Goal: Task Accomplishment & Management: Manage account settings

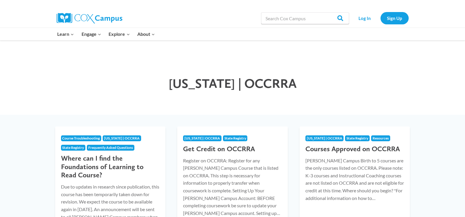
click at [368, 7] on div at bounding box center [320, 4] width 176 height 9
click at [367, 20] on link "Log In" at bounding box center [365, 18] width 26 height 12
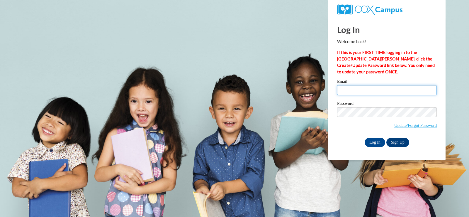
click at [360, 86] on input "Email" at bounding box center [387, 90] width 100 height 10
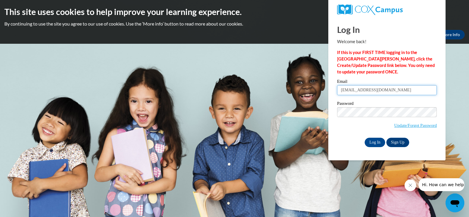
type input "[EMAIL_ADDRESS][DOMAIN_NAME]"
click at [380, 141] on input "Log In" at bounding box center [375, 141] width 21 height 9
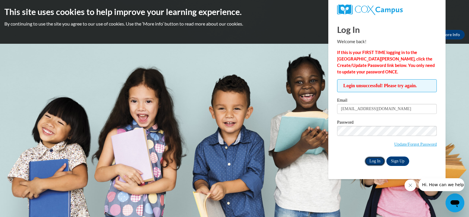
click at [371, 159] on input "Log In" at bounding box center [375, 160] width 21 height 9
click at [443, 188] on button "Hi. How can we help?" at bounding box center [443, 184] width 51 height 13
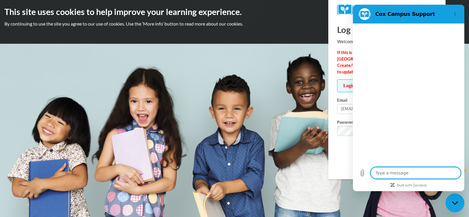
type textarea "x"
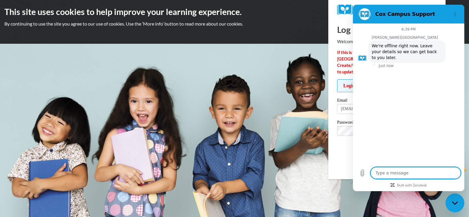
type textarea "i"
type textarea "x"
type textarea "i"
type textarea "x"
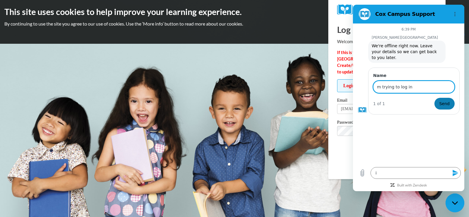
type input "m trying to log in"
click at [450, 98] on button "Send" at bounding box center [444, 104] width 20 height 12
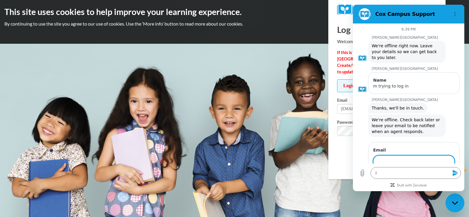
type textarea "x"
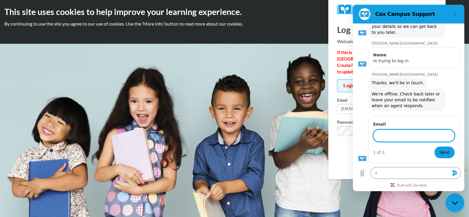
scroll to position [25, 0]
type input "p"
type input "ok"
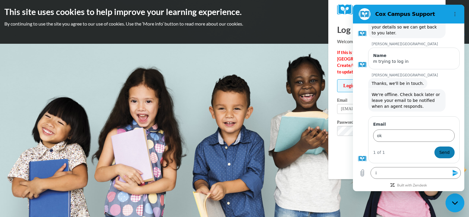
click at [444, 153] on span "Send" at bounding box center [444, 152] width 10 height 7
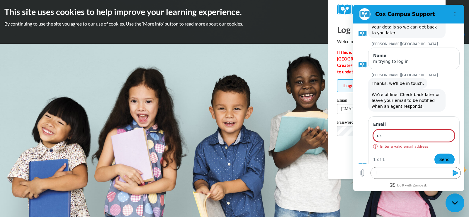
scroll to position [32, 0]
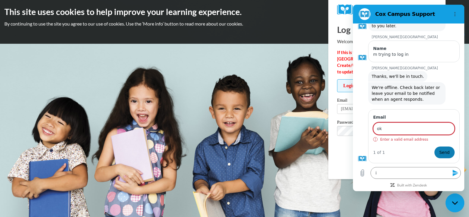
click at [444, 152] on span "Send" at bounding box center [444, 152] width 10 height 7
click at [421, 204] on body "This site uses cookies to help improve your learning experience. By continuing …" at bounding box center [234, 108] width 469 height 217
click at [440, 149] on span "Send" at bounding box center [444, 152] width 10 height 7
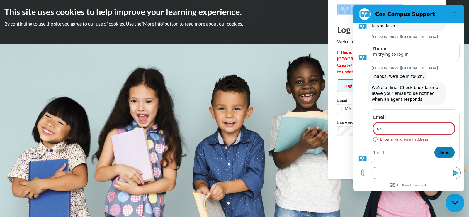
click at [441, 149] on span "Send" at bounding box center [444, 152] width 10 height 7
click at [454, 171] on icon "Send message" at bounding box center [456, 172] width 6 height 6
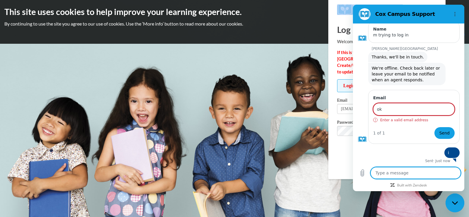
scroll to position [52, 0]
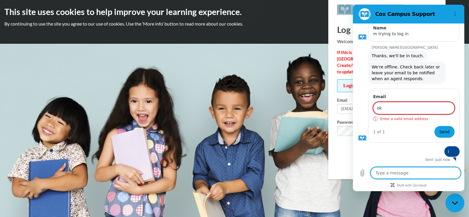
click at [394, 173] on textarea at bounding box center [415, 173] width 90 height 12
click at [457, 15] on icon "Options menu" at bounding box center [455, 14] width 5 height 5
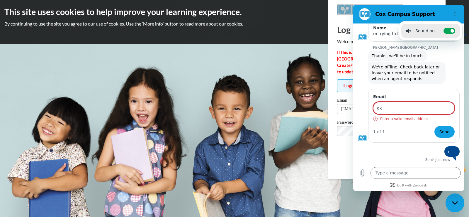
click at [432, 37] on li "Sound on Toggle sound notifications" at bounding box center [430, 31] width 59 height 14
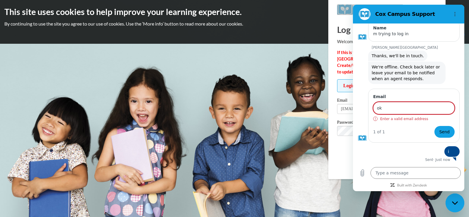
type textarea "x"
checkbox input "false"
click at [362, 13] on figure at bounding box center [365, 14] width 12 height 12
click at [279, 138] on body "This site uses cookies to help improve your learning experience. By continuing …" at bounding box center [234, 108] width 469 height 217
click at [280, 138] on body "This site uses cookies to help improve your learning experience. By continuing …" at bounding box center [234, 108] width 469 height 217
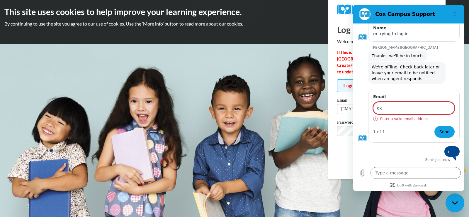
click at [280, 138] on body "This site uses cookies to help improve your learning experience. By continuing …" at bounding box center [234, 108] width 469 height 217
drag, startPoint x: 280, startPoint y: 138, endPoint x: 329, endPoint y: 175, distance: 61.3
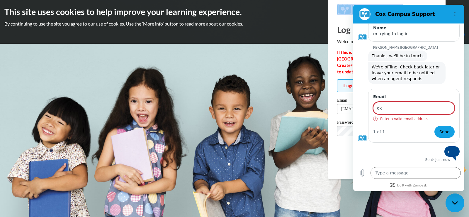
click at [287, 142] on body "This site uses cookies to help improve your learning experience. By continuing …" at bounding box center [234, 108] width 469 height 217
click at [363, 174] on icon "Upload file" at bounding box center [362, 172] width 3 height 7
click at [284, 45] on body "This site uses cookies to help improve your learning experience. By continuing …" at bounding box center [234, 108] width 469 height 217
click at [344, 167] on div "Log In Welcome back! If this is your FIRST TIME logging in to the NEW Cox Campu…" at bounding box center [387, 98] width 126 height 161
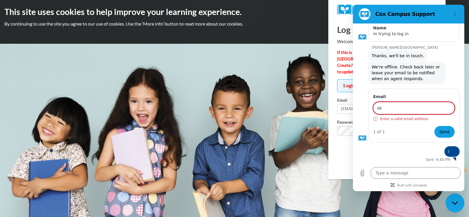
click at [450, 200] on div "Close messaging window" at bounding box center [455, 203] width 18 height 18
type textarea "x"
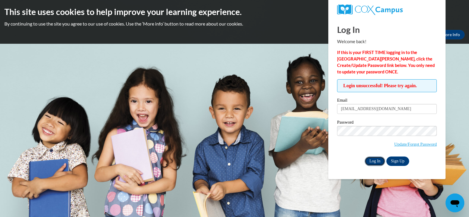
click at [374, 160] on input "Log In" at bounding box center [375, 160] width 21 height 9
click at [410, 144] on link "Update/Forgot Password" at bounding box center [415, 144] width 43 height 5
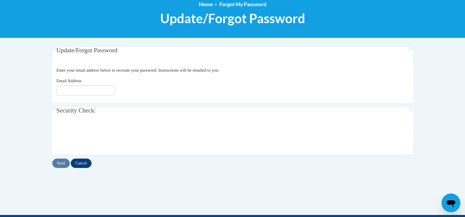
scroll to position [84, 0]
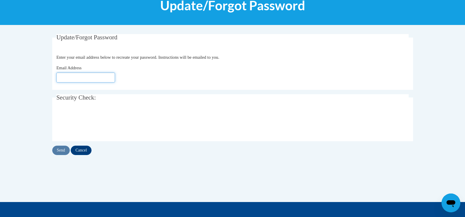
drag, startPoint x: 88, startPoint y: 77, endPoint x: 84, endPoint y: 88, distance: 11.4
click at [87, 82] on input "Email Address" at bounding box center [85, 77] width 59 height 10
click at [84, 88] on fieldset "Update/Forgot Password Please enter your email address Enter your email address…" at bounding box center [232, 62] width 361 height 56
click at [92, 104] on fieldset "Security Check: Enter the security code + =" at bounding box center [232, 117] width 361 height 47
click at [80, 74] on input "Email Address" at bounding box center [85, 77] width 59 height 10
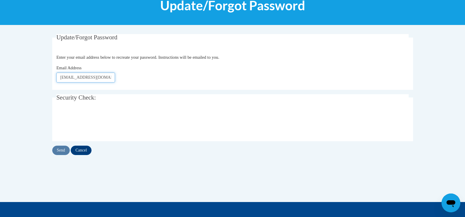
type input "[EMAIL_ADDRESS][DOMAIN_NAME]"
click at [61, 149] on input "Send" at bounding box center [61, 149] width 18 height 9
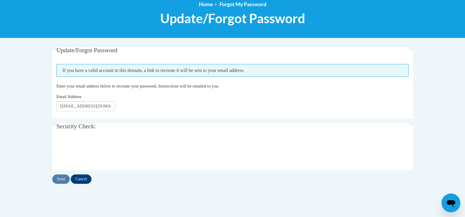
scroll to position [72, 0]
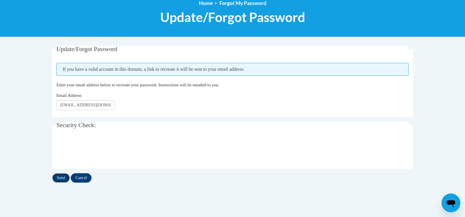
click at [56, 181] on input "Send" at bounding box center [61, 177] width 18 height 9
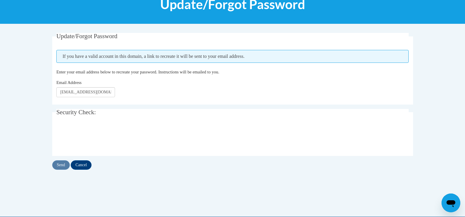
scroll to position [81, 0]
